Goal: Transaction & Acquisition: Book appointment/travel/reservation

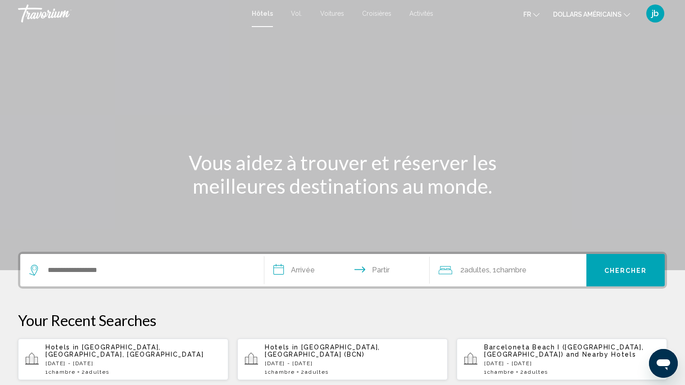
click at [410, 14] on font "Activités" at bounding box center [422, 13] width 24 height 7
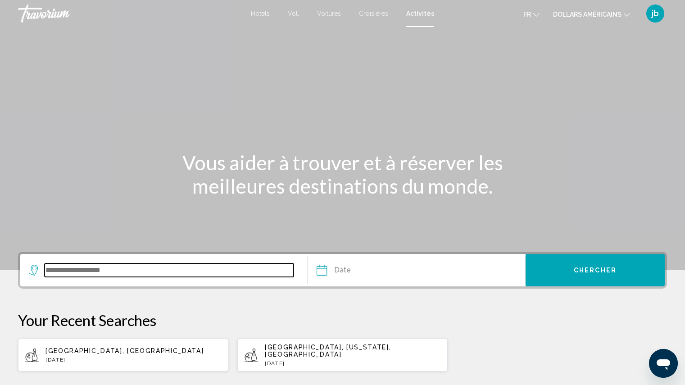
click at [129, 270] on input "Search widget" at bounding box center [169, 271] width 249 height 14
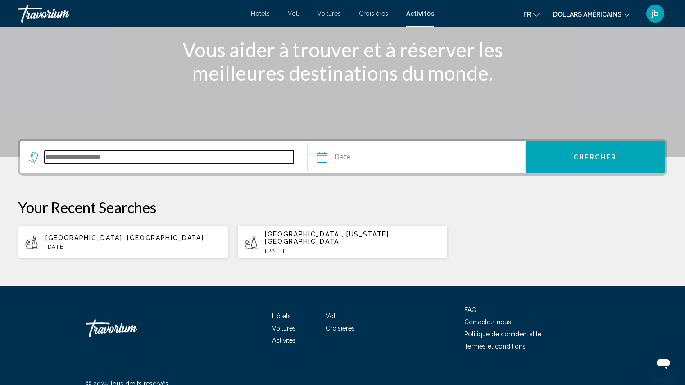
scroll to position [117, 0]
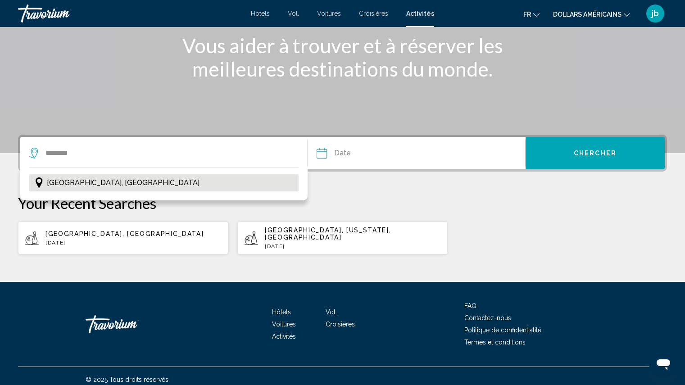
click at [98, 182] on span "[GEOGRAPHIC_DATA], [GEOGRAPHIC_DATA]" at bounding box center [123, 183] width 153 height 13
type input "**********"
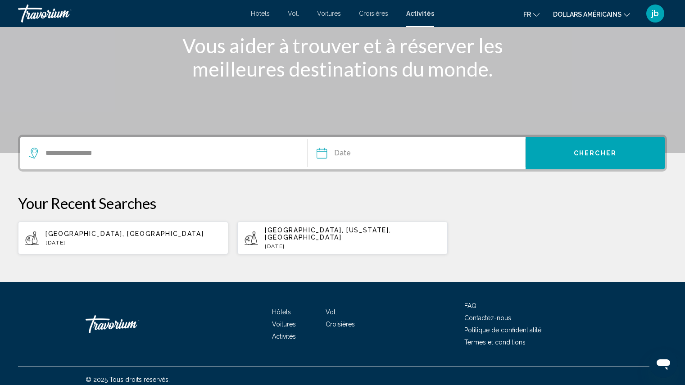
click at [343, 157] on input "Date" at bounding box center [369, 154] width 108 height 35
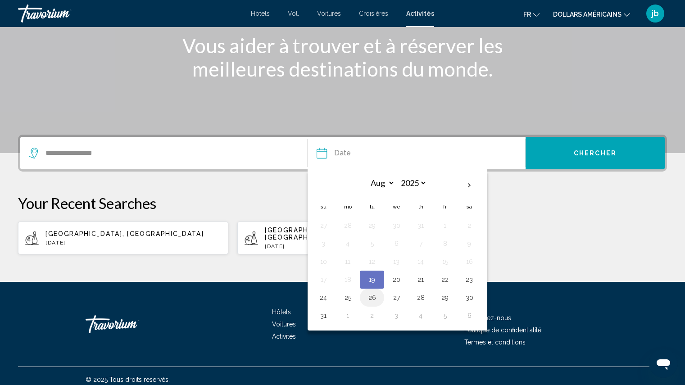
click at [373, 299] on button "26" at bounding box center [372, 298] width 14 height 13
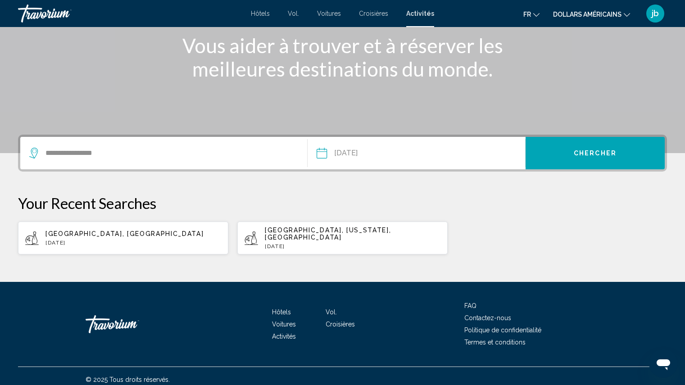
click at [386, 155] on input "**********" at bounding box center [369, 154] width 108 height 35
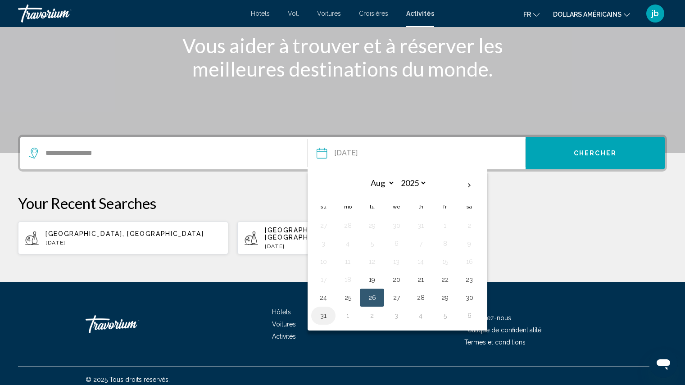
click at [322, 313] on button "31" at bounding box center [323, 316] width 14 height 13
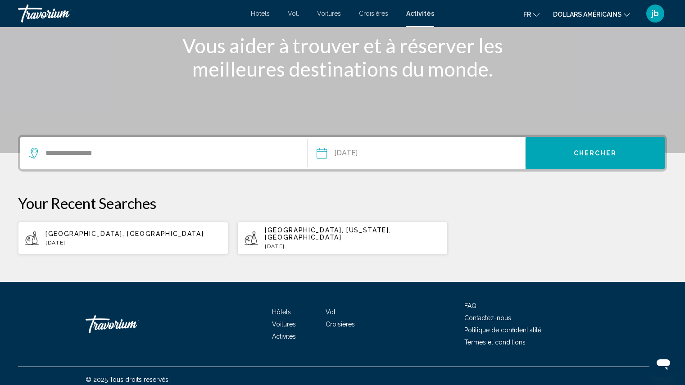
click at [386, 154] on input "**********" at bounding box center [369, 154] width 108 height 35
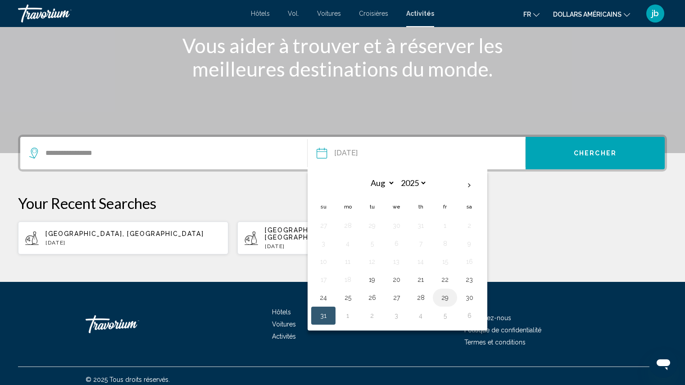
click at [444, 298] on button "29" at bounding box center [445, 298] width 14 height 13
type input "**********"
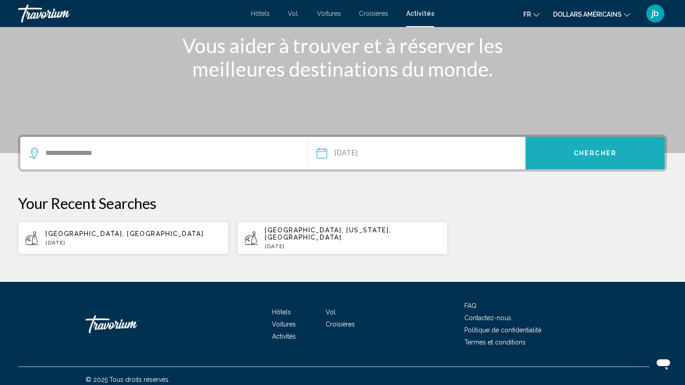
click at [600, 153] on span "Chercher" at bounding box center [595, 153] width 43 height 7
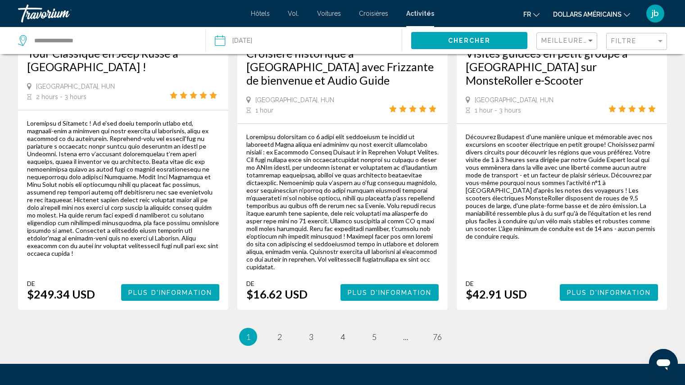
scroll to position [1417, 0]
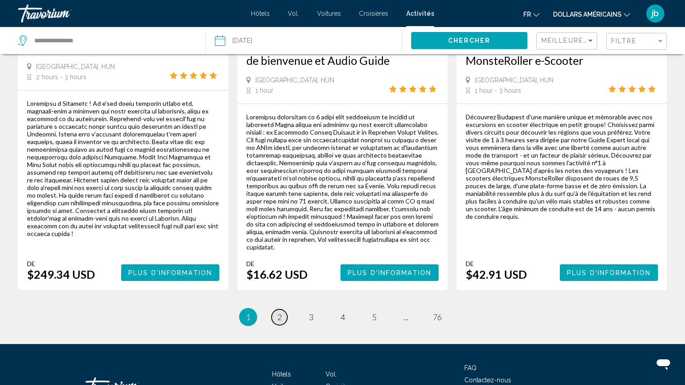
click at [281, 312] on span "2" at bounding box center [280, 317] width 5 height 10
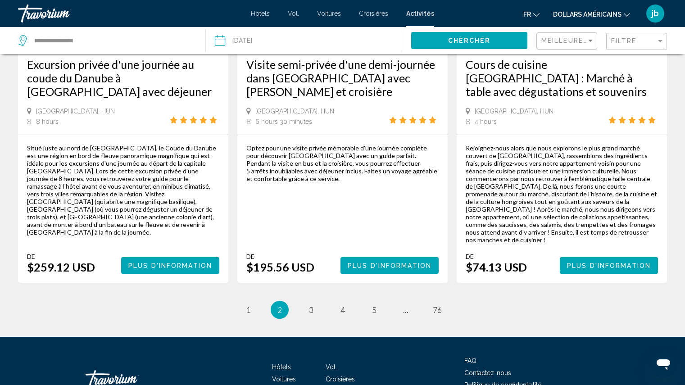
scroll to position [1422, 0]
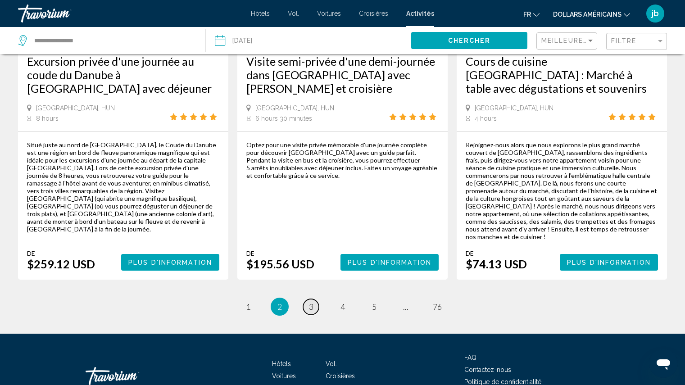
click at [311, 302] on span "3" at bounding box center [311, 307] width 5 height 10
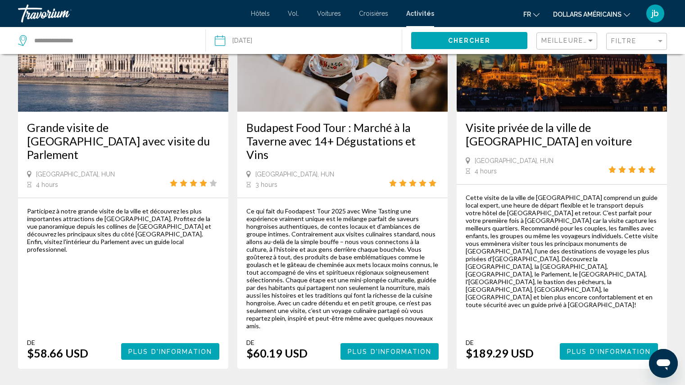
scroll to position [573, 0]
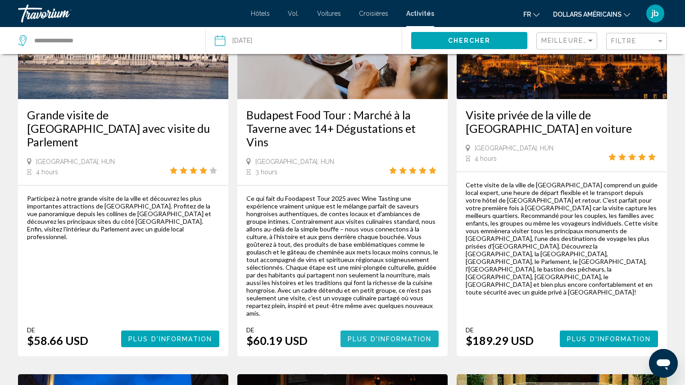
click at [376, 336] on span "Plus d'information" at bounding box center [390, 339] width 84 height 7
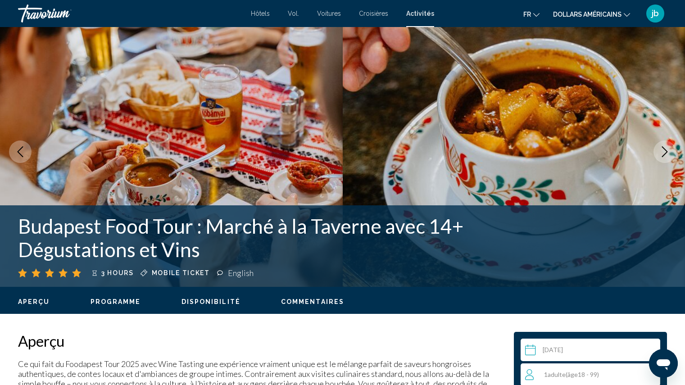
scroll to position [3, 0]
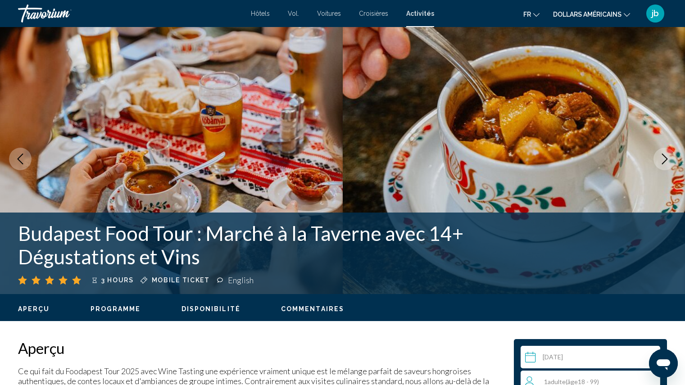
click at [116, 310] on span "Programme" at bounding box center [116, 309] width 50 height 7
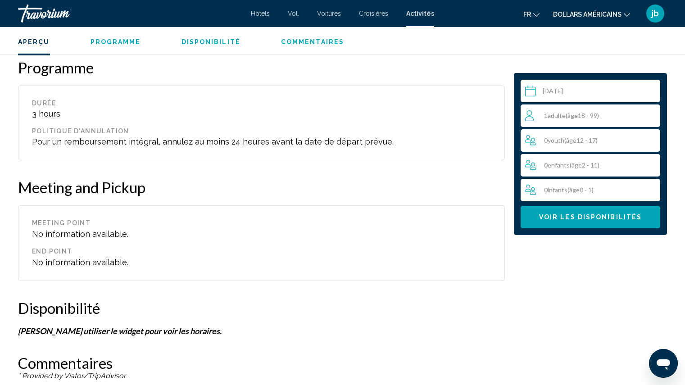
scroll to position [905, 0]
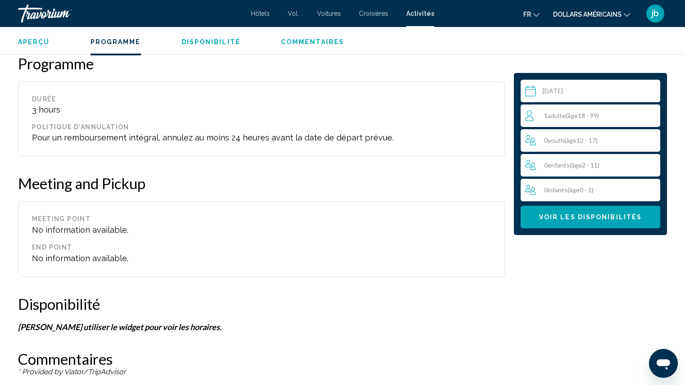
click at [214, 42] on span "Disponibilité" at bounding box center [211, 41] width 59 height 7
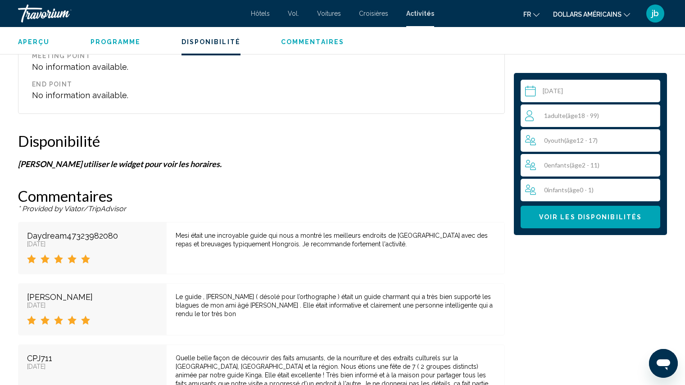
scroll to position [1146, 0]
